Goal: Navigation & Orientation: Find specific page/section

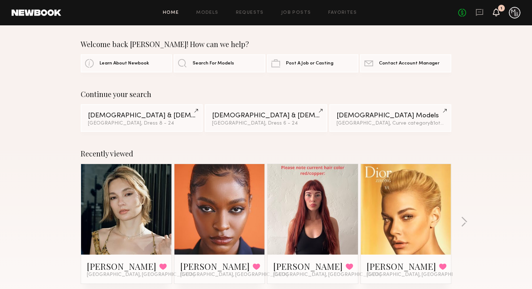
click at [494, 10] on icon at bounding box center [496, 11] width 6 height 5
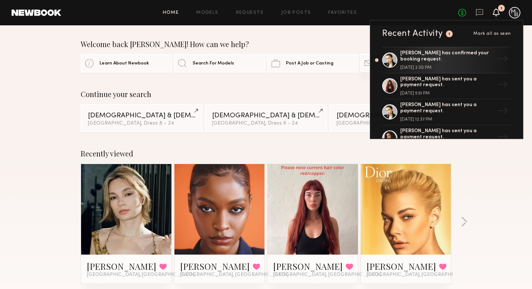
click at [443, 61] on div "[PERSON_NAME] has confirmed your booking request." at bounding box center [447, 56] width 94 height 12
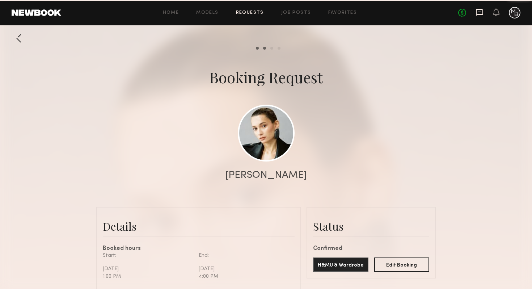
click at [481, 15] on icon at bounding box center [479, 12] width 8 height 8
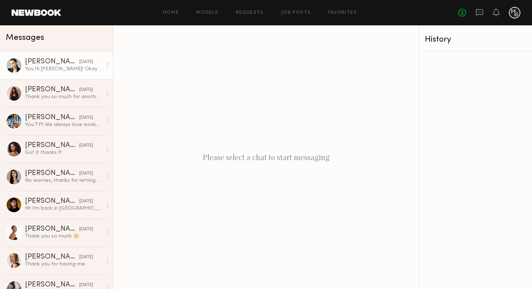
click at [68, 69] on div "You: Hi [PERSON_NAME]! Okay great we will send the booking request now!" at bounding box center [63, 68] width 77 height 7
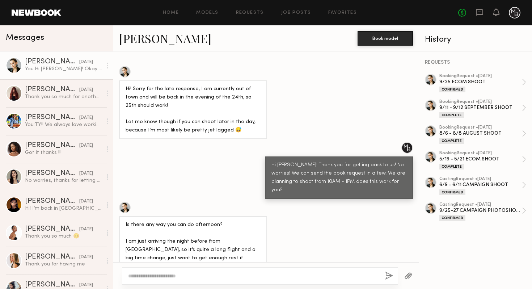
scroll to position [670, 0]
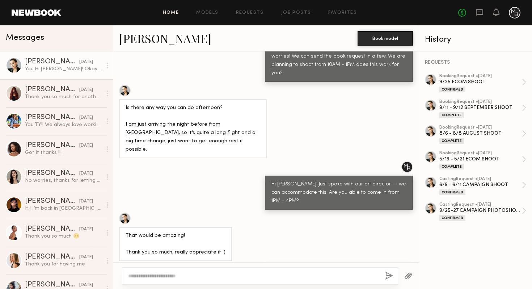
click at [165, 11] on link "Home" at bounding box center [171, 12] width 16 height 5
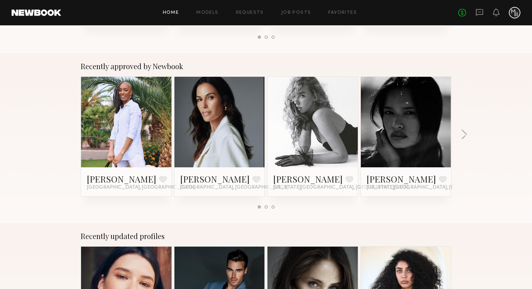
scroll to position [257, 0]
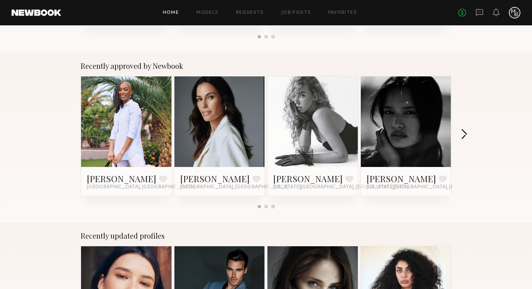
click at [465, 134] on button "button" at bounding box center [463, 135] width 7 height 12
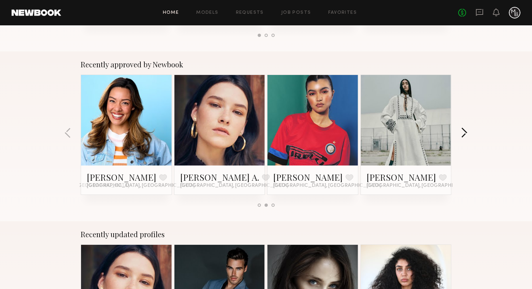
scroll to position [261, 0]
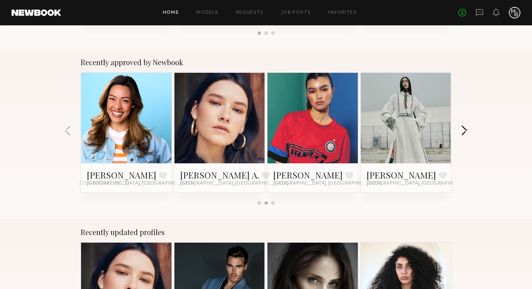
click at [464, 134] on button "button" at bounding box center [463, 131] width 7 height 12
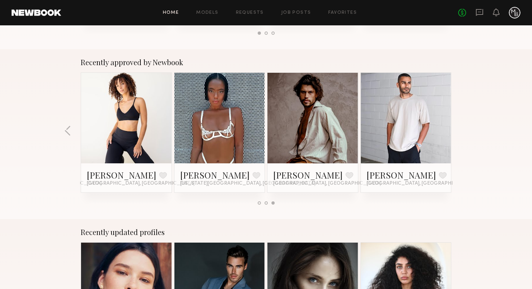
click at [464, 134] on div "Recently approved by Newbook [PERSON_NAME] Favorite [GEOGRAPHIC_DATA], [GEOGRAP…" at bounding box center [266, 134] width 532 height 170
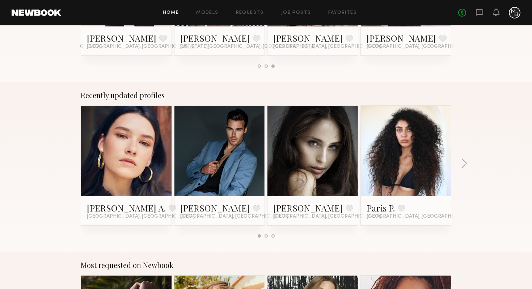
scroll to position [413, 0]
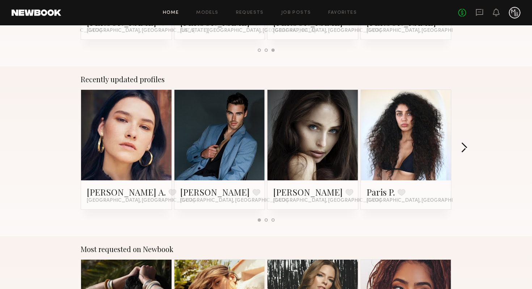
click at [463, 152] on button "button" at bounding box center [463, 148] width 7 height 12
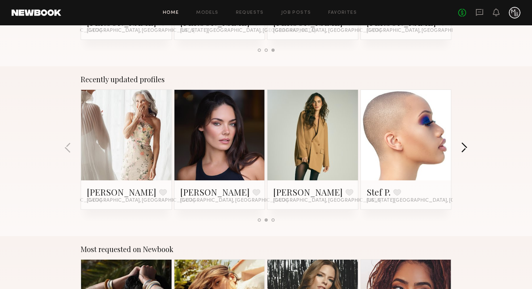
click at [463, 149] on button "button" at bounding box center [463, 148] width 7 height 12
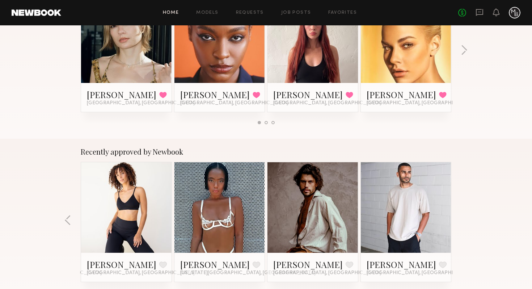
scroll to position [0, 0]
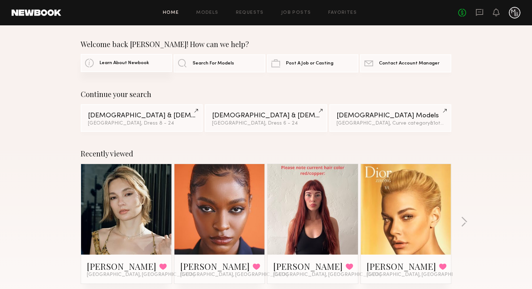
click at [116, 61] on span "Learn About Newbook" at bounding box center [124, 63] width 50 height 5
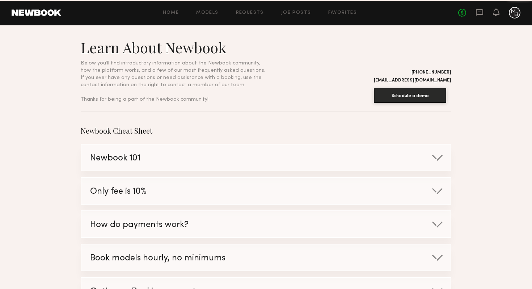
scroll to position [2, 0]
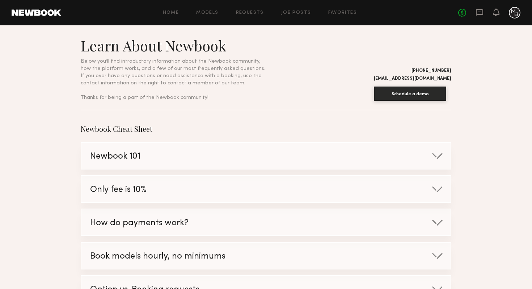
click at [201, 152] on div "Newbook 101" at bounding box center [258, 155] width 354 height 27
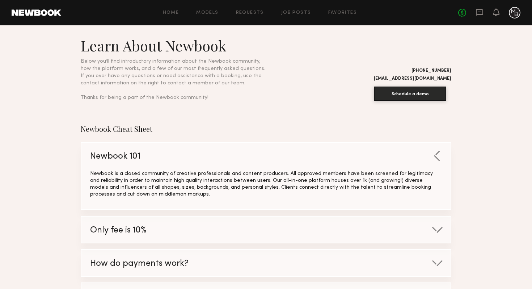
click at [200, 152] on div "Newbook 101" at bounding box center [258, 155] width 354 height 27
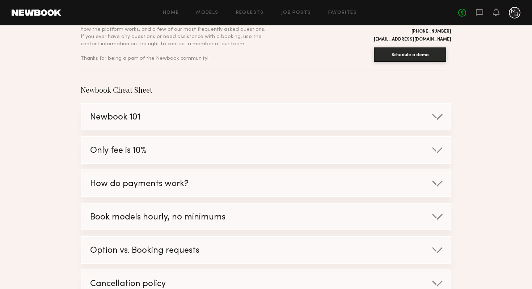
scroll to position [0, 0]
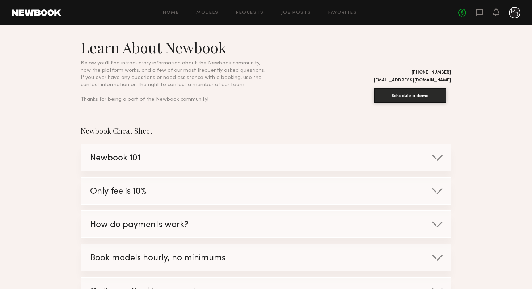
click at [174, 10] on div "Home Models Requests Job Posts Favorites Sign Out No fees up to $5,000" at bounding box center [290, 13] width 459 height 12
click at [173, 11] on link "Home" at bounding box center [171, 12] width 16 height 5
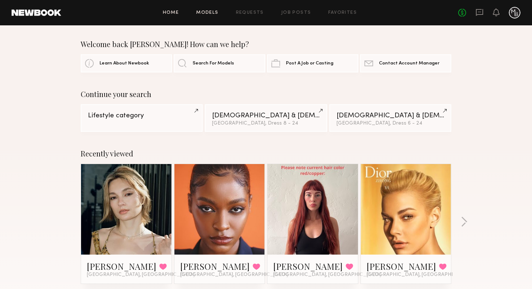
click at [206, 12] on link "Models" at bounding box center [207, 12] width 22 height 5
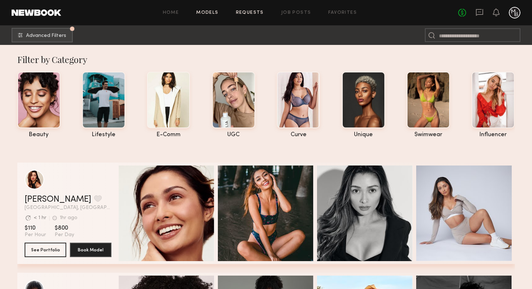
click at [251, 12] on link "Requests" at bounding box center [250, 12] width 28 height 5
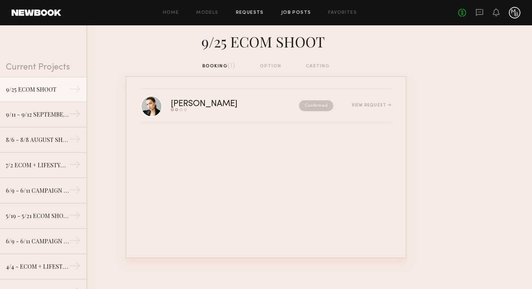
click at [299, 13] on link "Job Posts" at bounding box center [296, 12] width 30 height 5
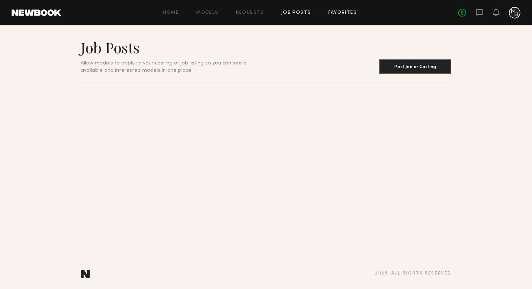
click at [337, 14] on link "Favorites" at bounding box center [342, 12] width 29 height 5
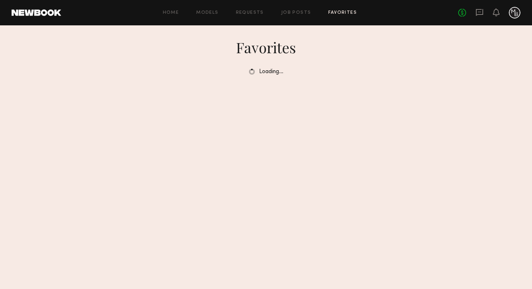
click at [516, 14] on div at bounding box center [514, 13] width 12 height 12
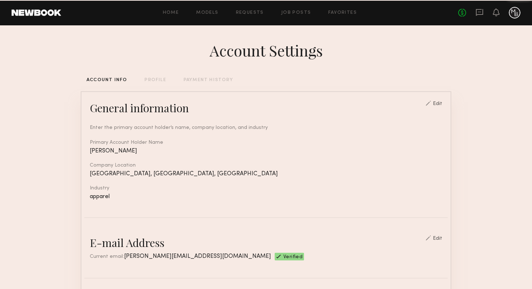
scroll to position [1, 0]
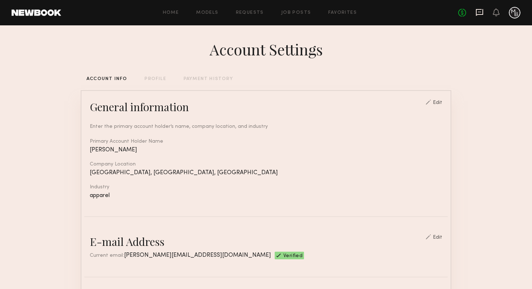
click at [478, 12] on icon at bounding box center [479, 12] width 3 height 1
